Goal: Check status: Check status

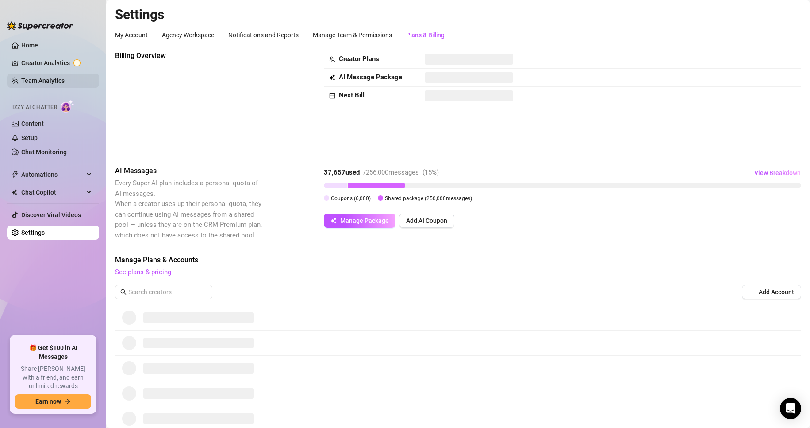
click at [45, 77] on link "Team Analytics" at bounding box center [42, 80] width 43 height 7
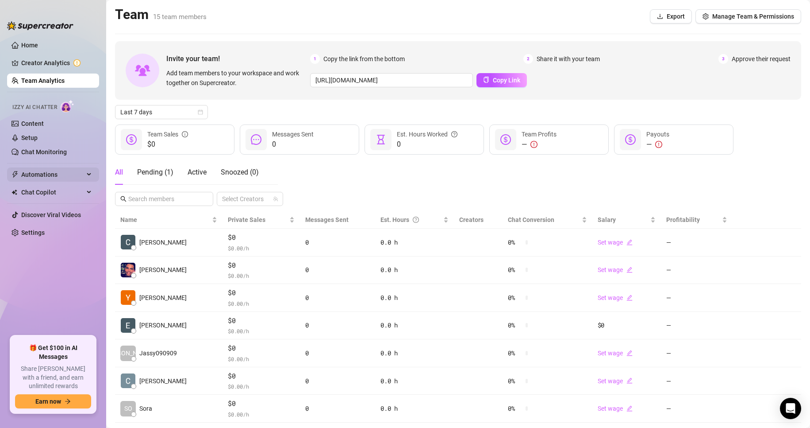
click at [43, 170] on span "Automations" at bounding box center [52, 174] width 63 height 14
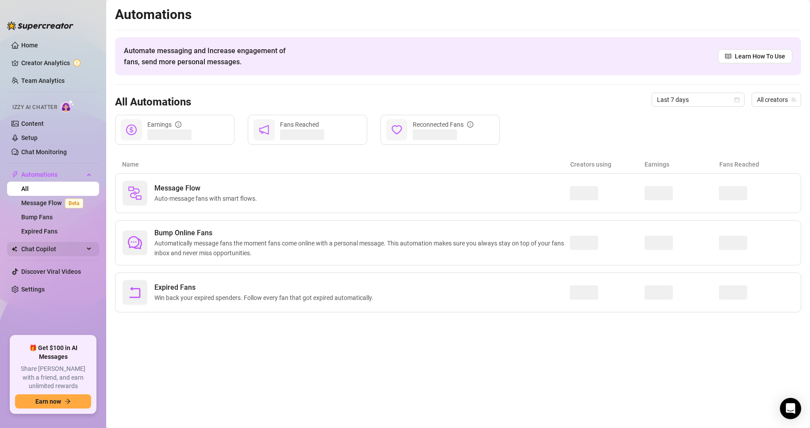
click at [49, 248] on span "Chat Copilot" at bounding box center [52, 249] width 63 height 14
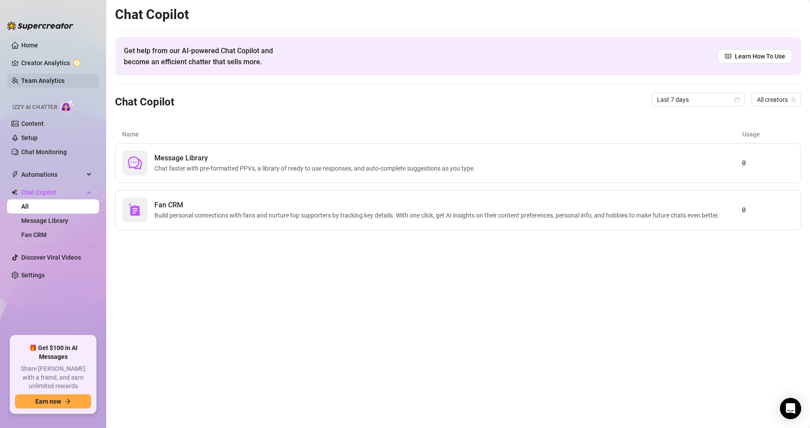
click at [35, 77] on link "Team Analytics" at bounding box center [42, 80] width 43 height 7
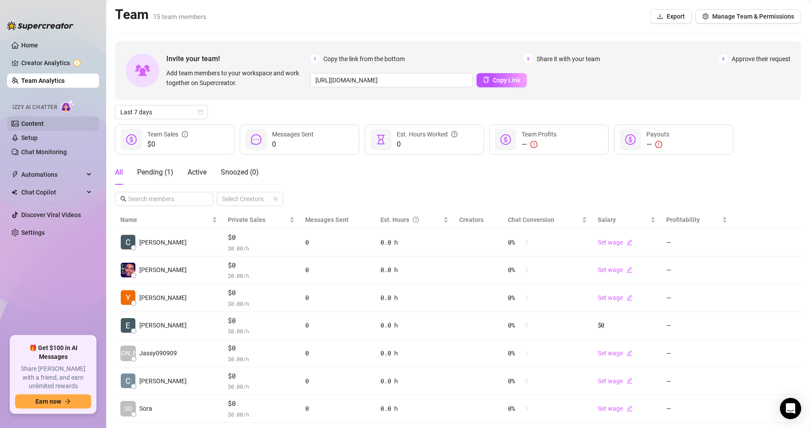
click at [33, 123] on link "Content" at bounding box center [32, 123] width 23 height 7
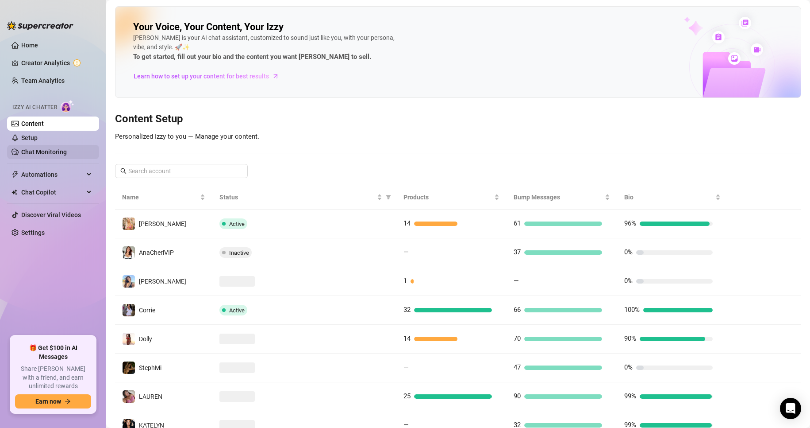
click at [31, 154] on link "Chat Monitoring" at bounding box center [44, 151] width 46 height 7
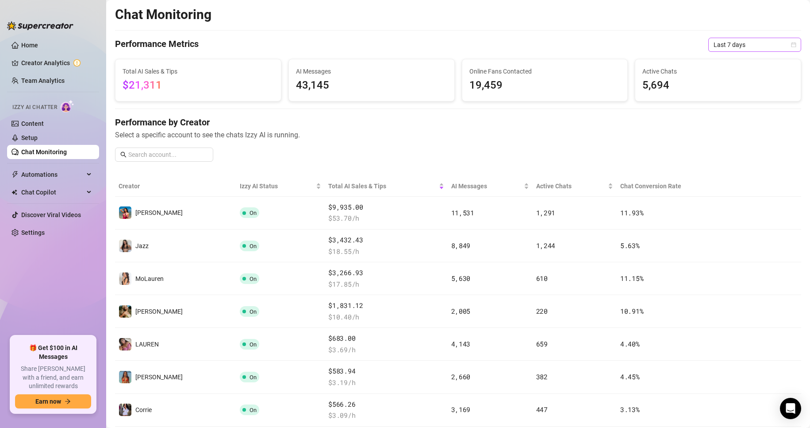
click at [739, 46] on span "Last 7 days" at bounding box center [755, 44] width 82 height 13
click at [728, 119] on div "Custom date" at bounding box center [747, 119] width 79 height 10
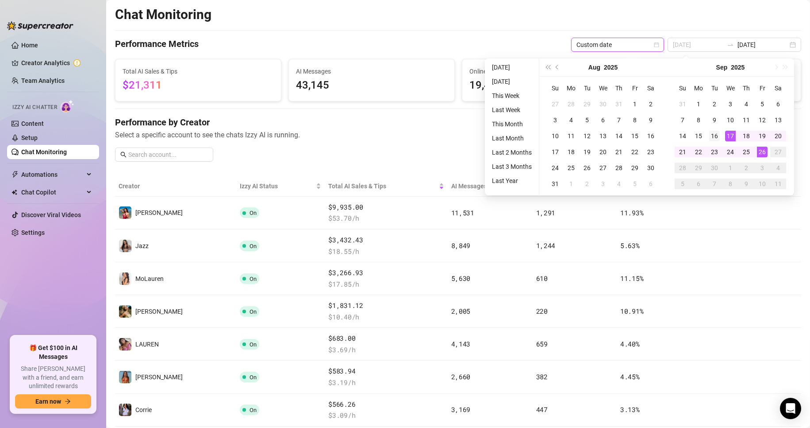
type input "[DATE]"
click at [717, 135] on div "16" at bounding box center [714, 136] width 11 height 11
type input "[DATE]"
click at [701, 151] on div "22" at bounding box center [699, 151] width 11 height 11
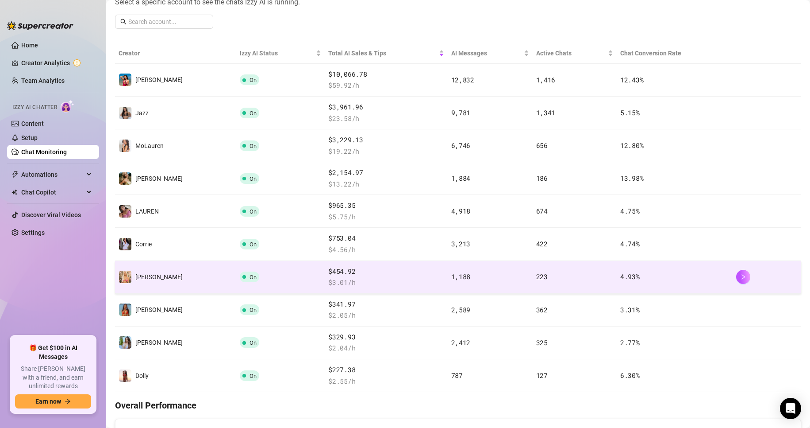
scroll to position [177, 0]
